Goal: Task Accomplishment & Management: Use online tool/utility

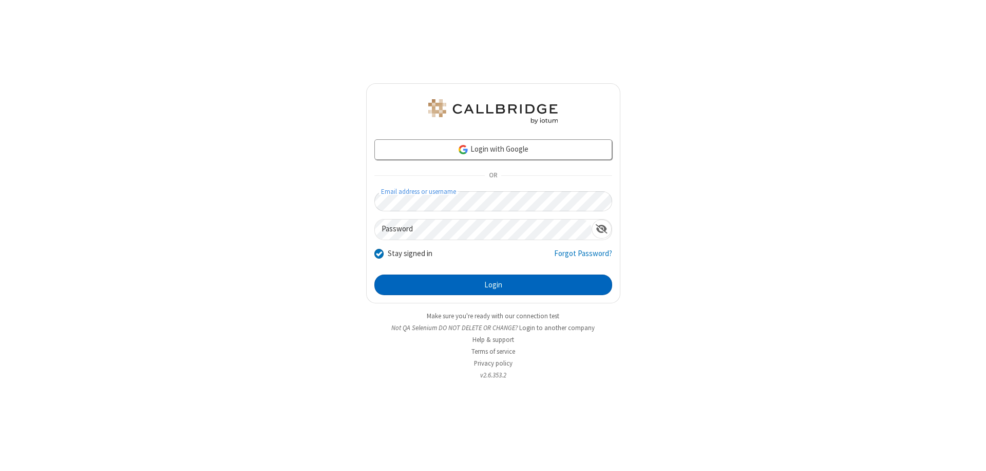
click at [493, 285] on button "Login" at bounding box center [494, 284] width 238 height 21
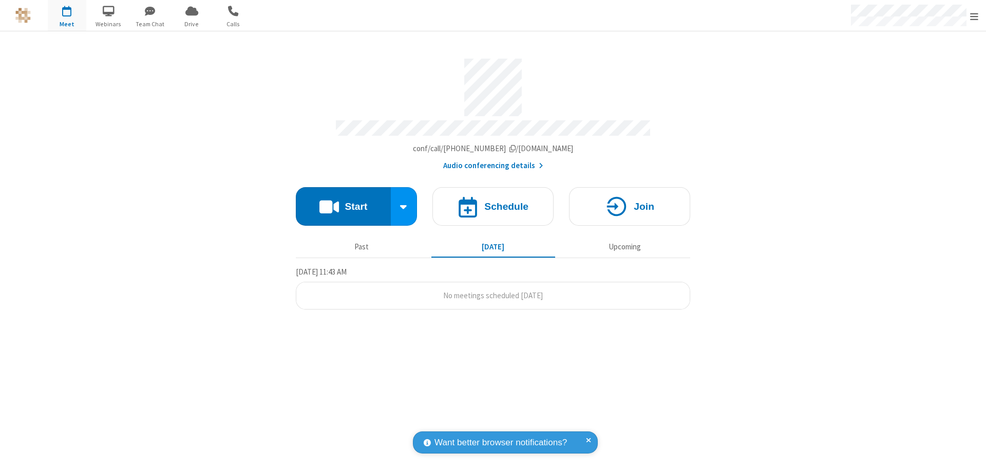
click at [343, 201] on button "Start" at bounding box center [343, 206] width 95 height 39
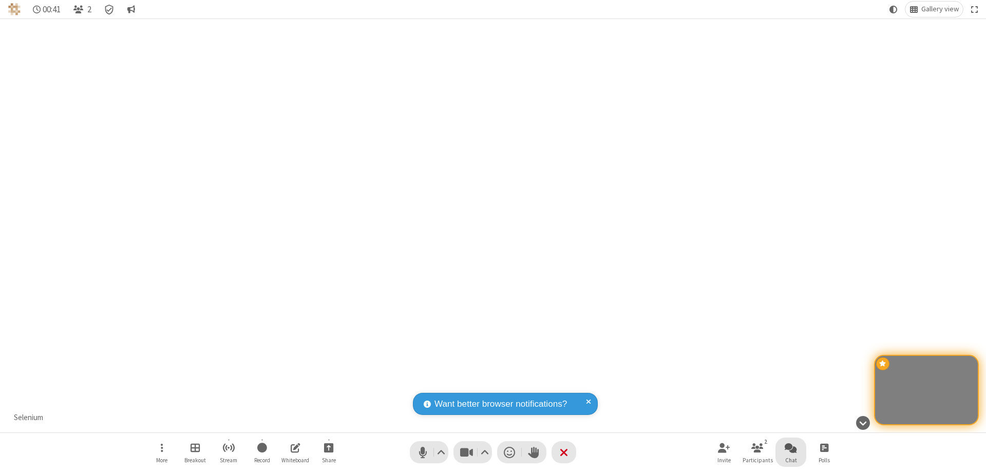
click at [791, 447] on span "Open chat" at bounding box center [791, 447] width 12 height 13
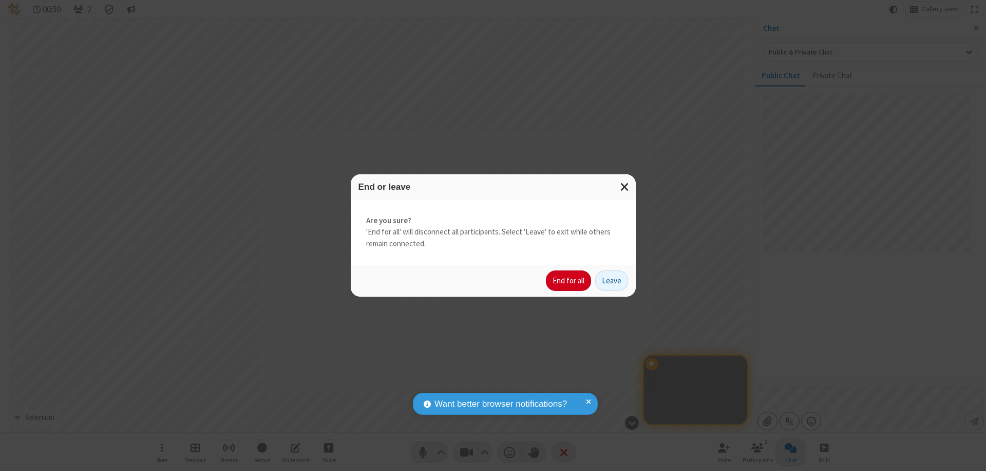
click at [569, 280] on button "End for all" at bounding box center [568, 280] width 45 height 21
